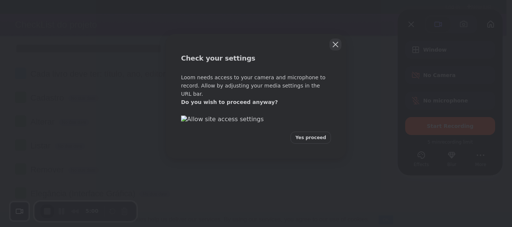
click at [336, 49] on button "Close" at bounding box center [335, 45] width 12 height 12
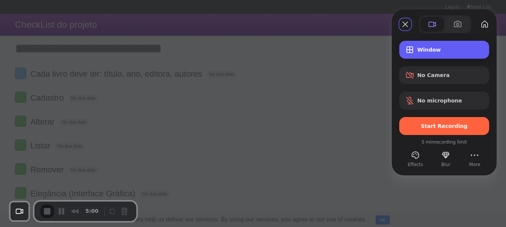
click at [433, 44] on div "Window" at bounding box center [444, 50] width 90 height 18
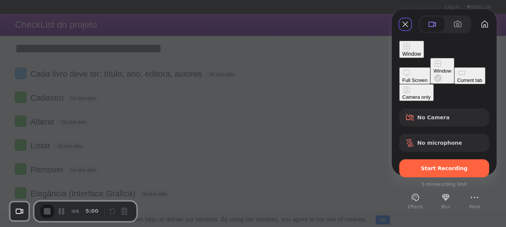
click at [402, 78] on div "Full Screen" at bounding box center [414, 81] width 25 height 6
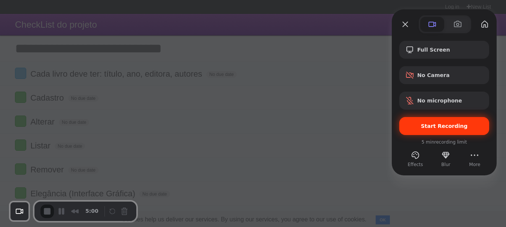
click at [459, 125] on span "Start Recording" at bounding box center [444, 126] width 47 height 6
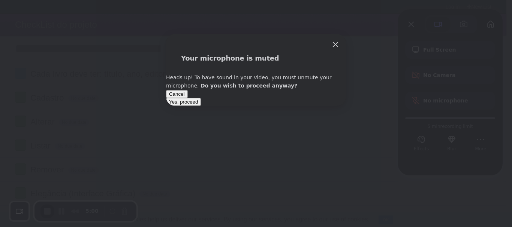
click at [198, 105] on span "Yes, proceed" at bounding box center [183, 102] width 29 height 6
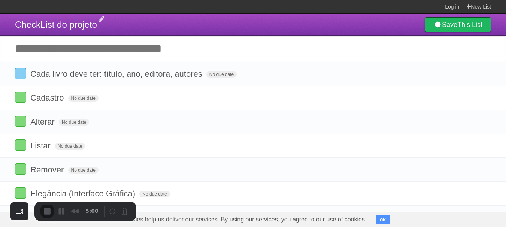
click at [46, 25] on span "CheckList do projeto" at bounding box center [56, 24] width 82 height 10
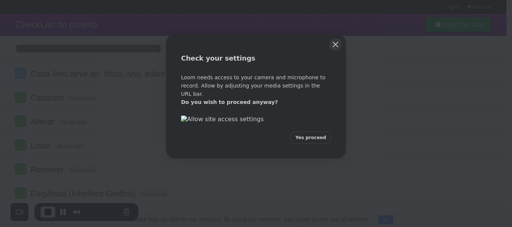
click at [339, 43] on button "Close" at bounding box center [335, 45] width 12 height 12
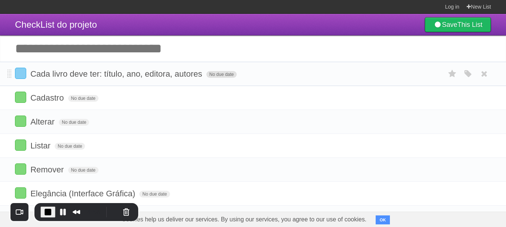
drag, startPoint x: 30, startPoint y: 75, endPoint x: 234, endPoint y: 75, distance: 203.9
click at [234, 75] on form "Cada livro deve ter: título, ano, editora, autores No due date White Red Blue G…" at bounding box center [253, 74] width 476 height 12
click at [168, 30] on header "CheckList do projeto Save This List" at bounding box center [253, 25] width 506 height 22
click at [110, 212] on button "Restart Recording" at bounding box center [114, 212] width 9 height 9
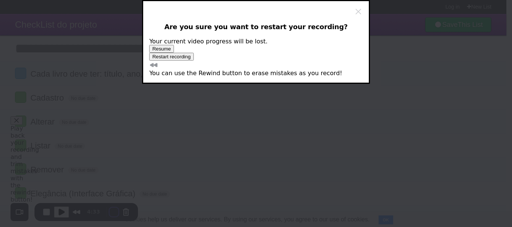
click at [190, 60] on span "Restart recording" at bounding box center [171, 57] width 38 height 6
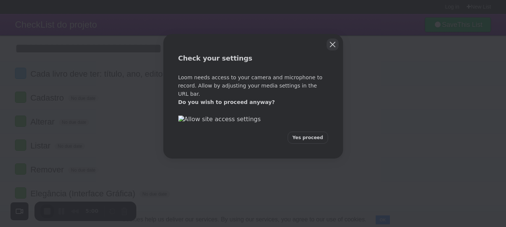
click at [331, 46] on button "Close" at bounding box center [333, 45] width 12 height 12
click at [10, 28] on div "Check your settings Loom needs access to your camera and microphone to record. …" at bounding box center [256, 113] width 512 height 227
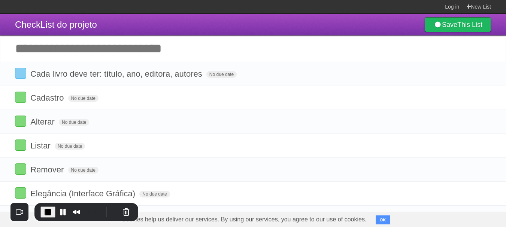
drag, startPoint x: 45, startPoint y: 25, endPoint x: 129, endPoint y: 25, distance: 84.3
click at [129, 25] on header "CheckList do projeto Save This List" at bounding box center [253, 25] width 506 height 22
click at [37, 27] on span "CheckList do projeto" at bounding box center [56, 24] width 82 height 10
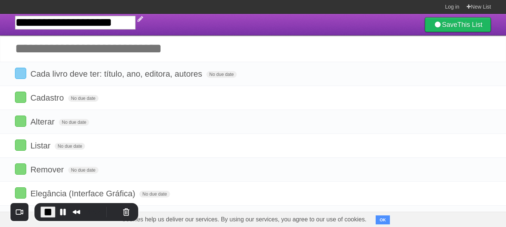
click at [37, 27] on input "**********" at bounding box center [75, 23] width 121 height 14
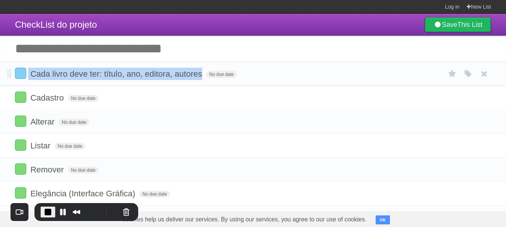
drag, startPoint x: 28, startPoint y: 75, endPoint x: 202, endPoint y: 74, distance: 173.5
click at [202, 74] on form "Cada livro deve ter: título, ano, editora, autores No due date White Red Blue G…" at bounding box center [253, 74] width 476 height 12
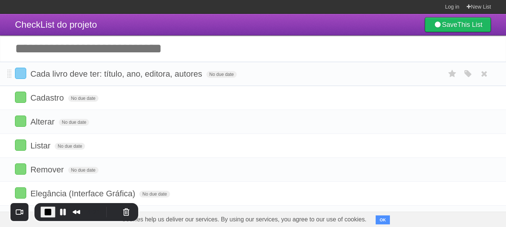
click at [15, 73] on li "Cada livro deve ter: título, ano, editora, autores No due date White Red Blue G…" at bounding box center [253, 74] width 506 height 24
click at [17, 75] on label at bounding box center [20, 73] width 11 height 11
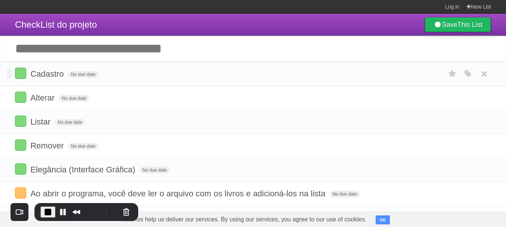
click at [43, 77] on span "Cadastro" at bounding box center [47, 73] width 35 height 9
click at [19, 78] on label at bounding box center [20, 73] width 11 height 11
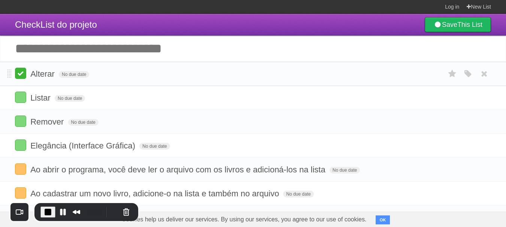
click at [26, 76] on label at bounding box center [20, 73] width 11 height 11
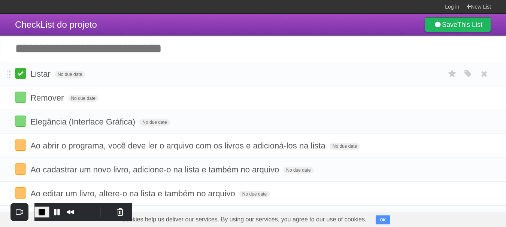
click at [21, 76] on label at bounding box center [20, 73] width 11 height 11
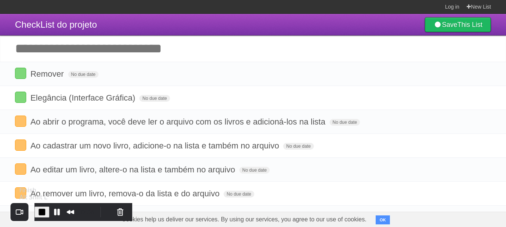
click at [46, 212] on span "End Recording" at bounding box center [41, 212] width 9 height 9
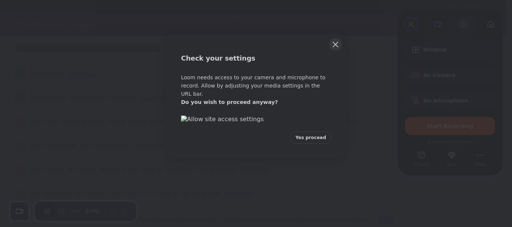
click at [341, 46] on button "Close" at bounding box center [335, 45] width 12 height 12
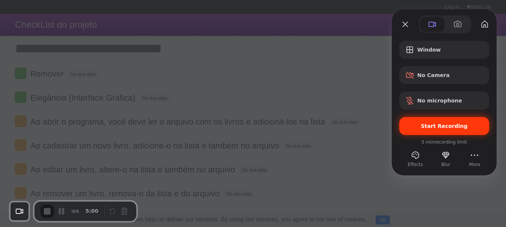
click at [446, 129] on span "Start Recording" at bounding box center [444, 126] width 47 height 6
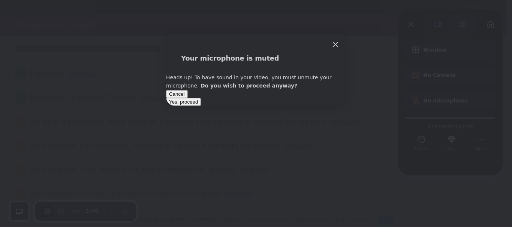
click at [201, 106] on button "Yes, proceed" at bounding box center [183, 102] width 35 height 8
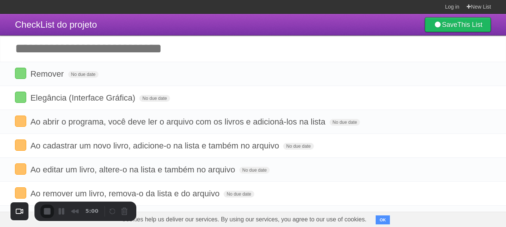
click at [49, 75] on span "Remover" at bounding box center [47, 73] width 35 height 9
click at [49, 75] on input "*******" at bounding box center [47, 75] width 34 height 10
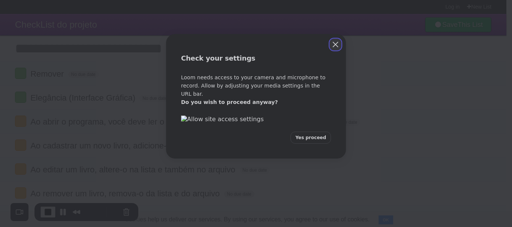
click at [338, 48] on button "Close" at bounding box center [335, 45] width 12 height 12
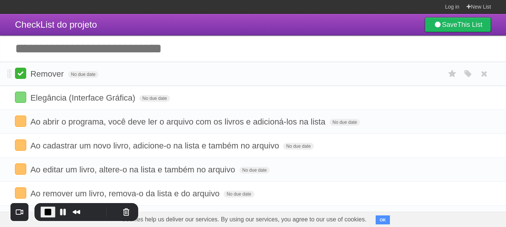
click at [21, 75] on label at bounding box center [20, 73] width 11 height 11
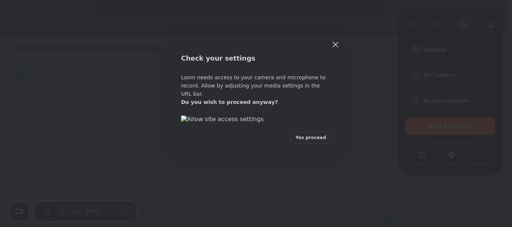
click at [444, 59] on div "Check your settings Loom needs access to your camera and microphone to record. …" at bounding box center [256, 113] width 512 height 227
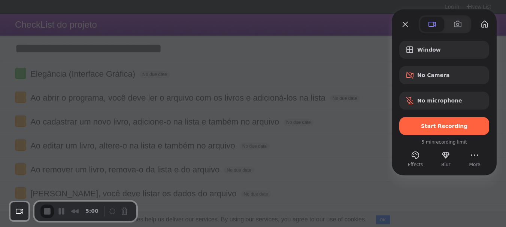
click at [444, 50] on div "Check your settings Loom needs access to your camera and microphone to record. …" at bounding box center [253, 113] width 506 height 227
click at [444, 50] on span "Window" at bounding box center [450, 50] width 66 height 6
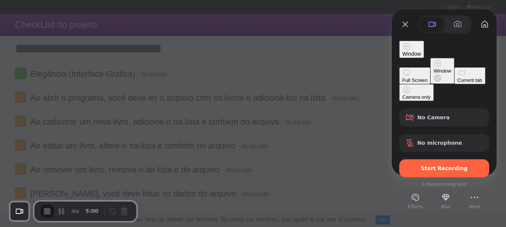
click at [431, 61] on button "Window" at bounding box center [443, 71] width 24 height 26
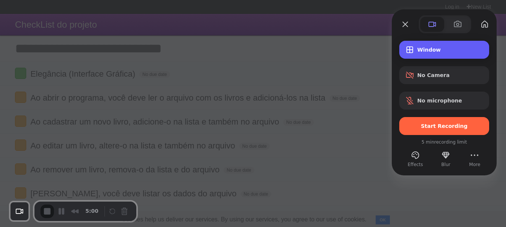
drag, startPoint x: 461, startPoint y: 46, endPoint x: 405, endPoint y: 46, distance: 56.2
click at [461, 46] on div "Window" at bounding box center [444, 50] width 90 height 18
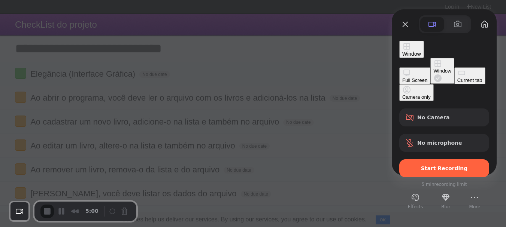
click at [399, 67] on button "Full Screen" at bounding box center [414, 75] width 31 height 17
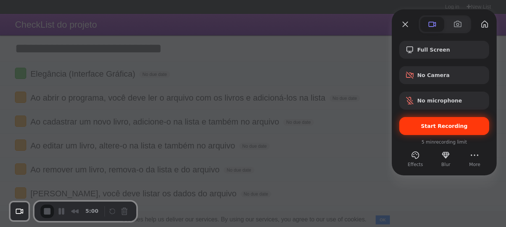
click at [452, 123] on div "Start Recording" at bounding box center [444, 126] width 90 height 18
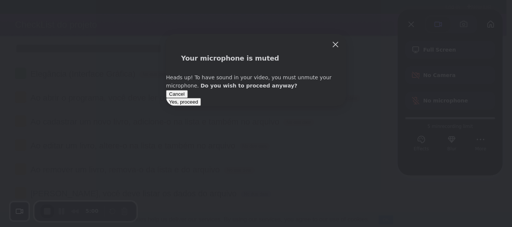
click at [198, 105] on span "Yes, proceed" at bounding box center [183, 102] width 29 height 6
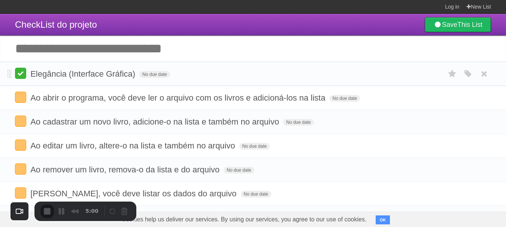
click at [19, 76] on label at bounding box center [20, 73] width 11 height 11
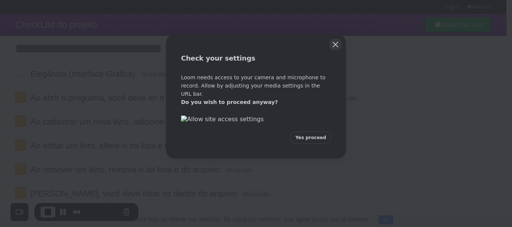
click at [340, 45] on button "Close" at bounding box center [335, 45] width 12 height 12
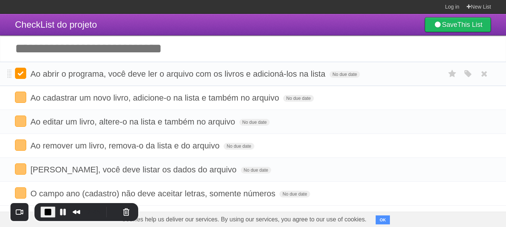
click at [21, 79] on label at bounding box center [20, 73] width 11 height 11
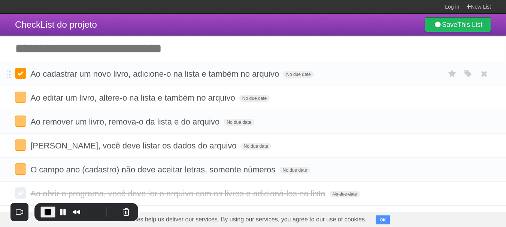
click at [19, 76] on label at bounding box center [20, 73] width 11 height 11
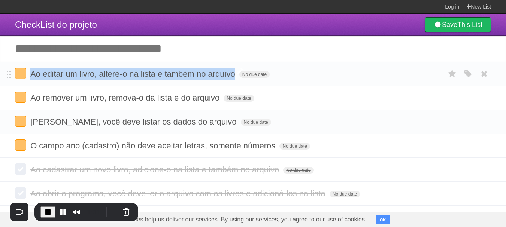
drag, startPoint x: 30, startPoint y: 76, endPoint x: 233, endPoint y: 76, distance: 203.1
click at [233, 76] on form "Ao editar um livro, altere-o na lista e também no arquivo No due date White Red…" at bounding box center [253, 74] width 476 height 12
click at [19, 78] on label at bounding box center [20, 73] width 11 height 11
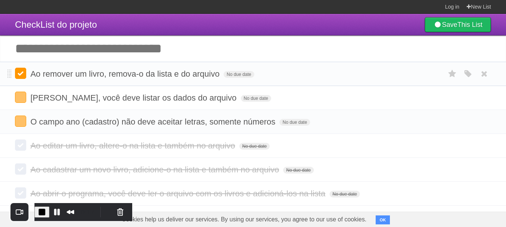
click at [22, 76] on label at bounding box center [20, 73] width 11 height 11
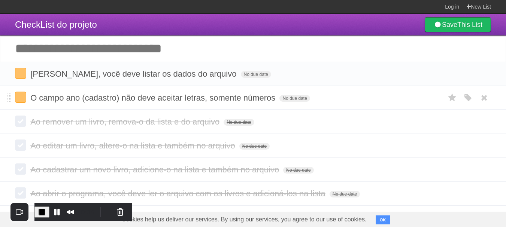
click at [0, 91] on li "O campo ano (cadastro) não deve aceitar letras, somente números No due date Whi…" at bounding box center [253, 98] width 506 height 24
click at [22, 73] on label at bounding box center [20, 73] width 11 height 11
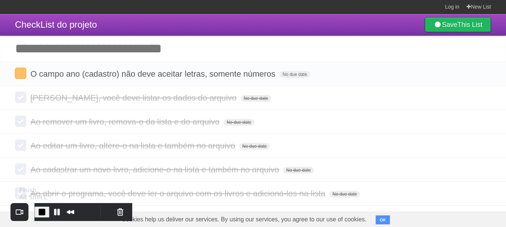
click at [46, 212] on span "End Recording" at bounding box center [41, 212] width 9 height 9
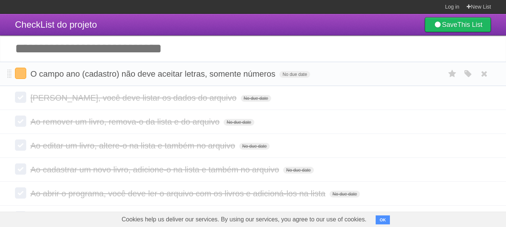
click at [0, 75] on li "O campo ano (cadastro) não deve aceitar letras, somente números No due date Whi…" at bounding box center [253, 74] width 506 height 24
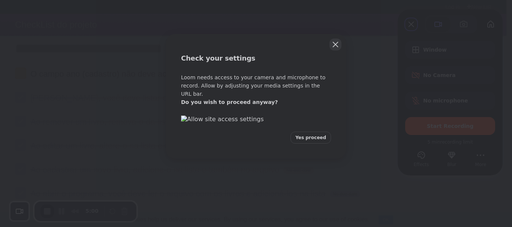
click at [337, 43] on button "Close" at bounding box center [335, 45] width 12 height 12
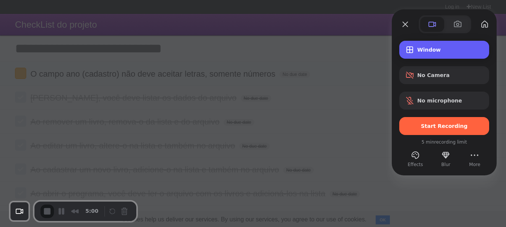
click at [444, 50] on span "Window" at bounding box center [450, 50] width 66 height 6
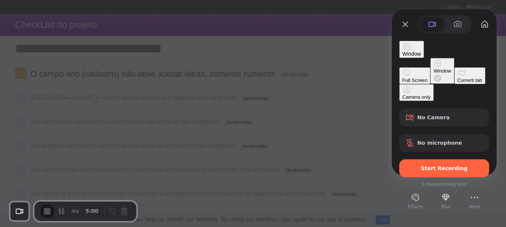
click at [402, 78] on div "Full Screen" at bounding box center [414, 81] width 25 height 6
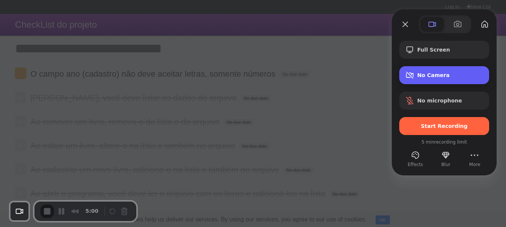
click at [459, 78] on span "No Camera" at bounding box center [450, 75] width 66 height 6
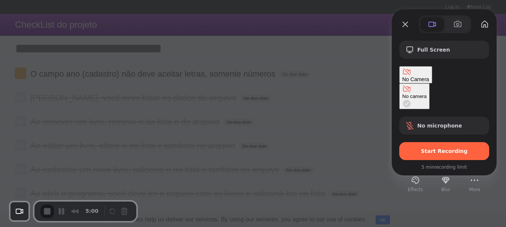
click at [448, 113] on div "Full Screen No Camera No camera No microphone Start Recording" at bounding box center [444, 101] width 90 height 120
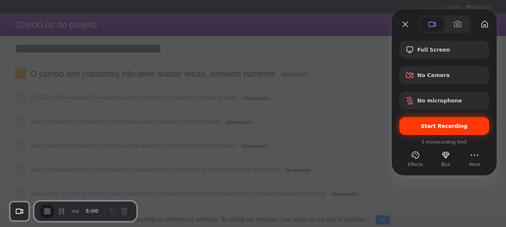
click at [446, 122] on div "Start Recording" at bounding box center [444, 126] width 90 height 18
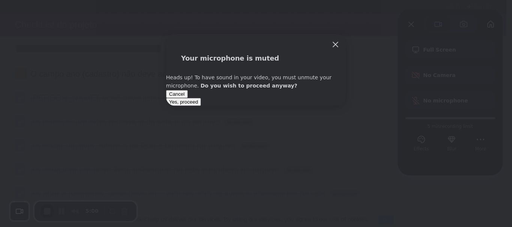
click at [301, 102] on div "Cancel Yes, proceed" at bounding box center [256, 98] width 180 height 16
click at [198, 105] on span "Yes, proceed" at bounding box center [183, 102] width 29 height 6
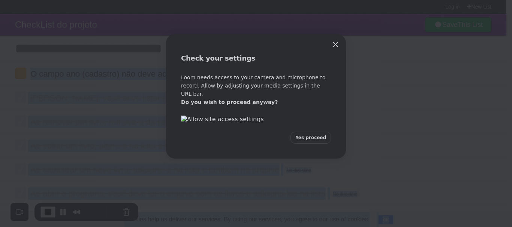
drag, startPoint x: 31, startPoint y: 75, endPoint x: 246, endPoint y: 75, distance: 215.5
click at [246, 75] on body "Log in New List Log in Save list Create a new list CheckList do projeto Save Th…" at bounding box center [256, 187] width 512 height 375
click at [339, 44] on button "Close" at bounding box center [335, 45] width 12 height 12
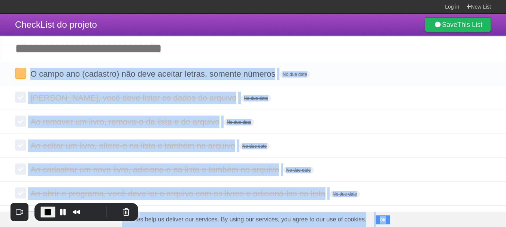
click at [115, 73] on span "O campo ano (cadastro) não deve aceitar letras, somente números" at bounding box center [153, 73] width 247 height 9
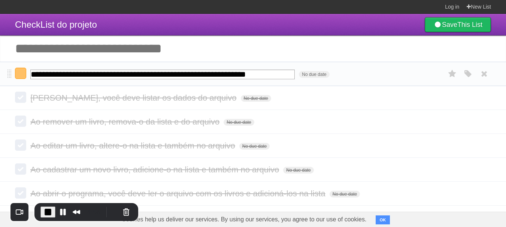
click at [315, 63] on li "**********" at bounding box center [253, 74] width 506 height 24
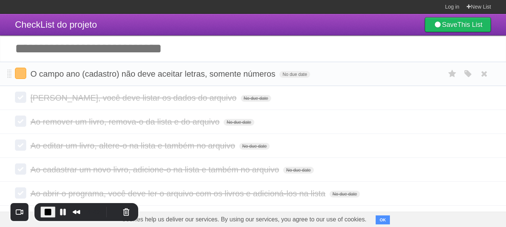
drag, startPoint x: 0, startPoint y: 88, endPoint x: 13, endPoint y: 80, distance: 15.4
click at [0, 88] on li "[PERSON_NAME], você deve listar os dados do arquivo No due date White Red Blue …" at bounding box center [253, 98] width 506 height 24
click at [42, 77] on span "O campo ano (cadastro) não deve aceitar letras, somente números" at bounding box center [153, 73] width 247 height 9
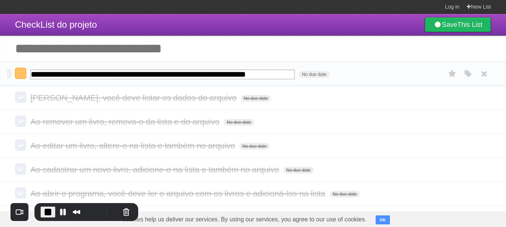
click at [42, 77] on input "**********" at bounding box center [162, 75] width 265 height 10
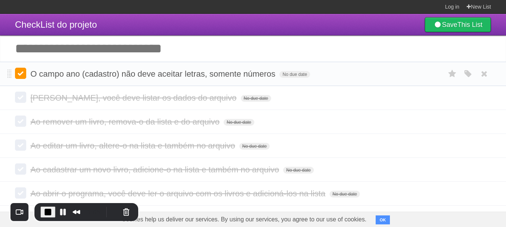
click at [20, 77] on label at bounding box center [20, 73] width 11 height 11
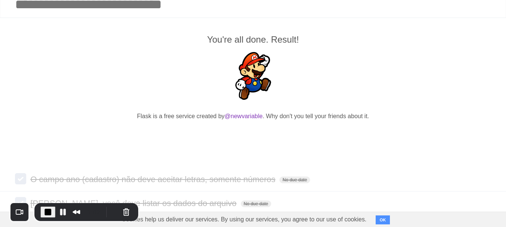
scroll to position [112, 0]
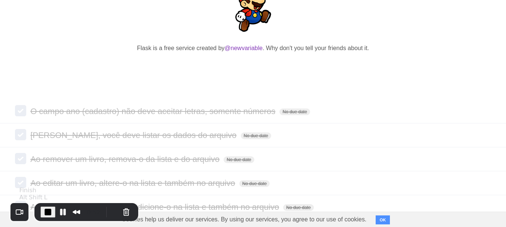
click at [48, 212] on span "End Recording" at bounding box center [47, 212] width 9 height 9
